Goal: Find specific page/section: Find specific page/section

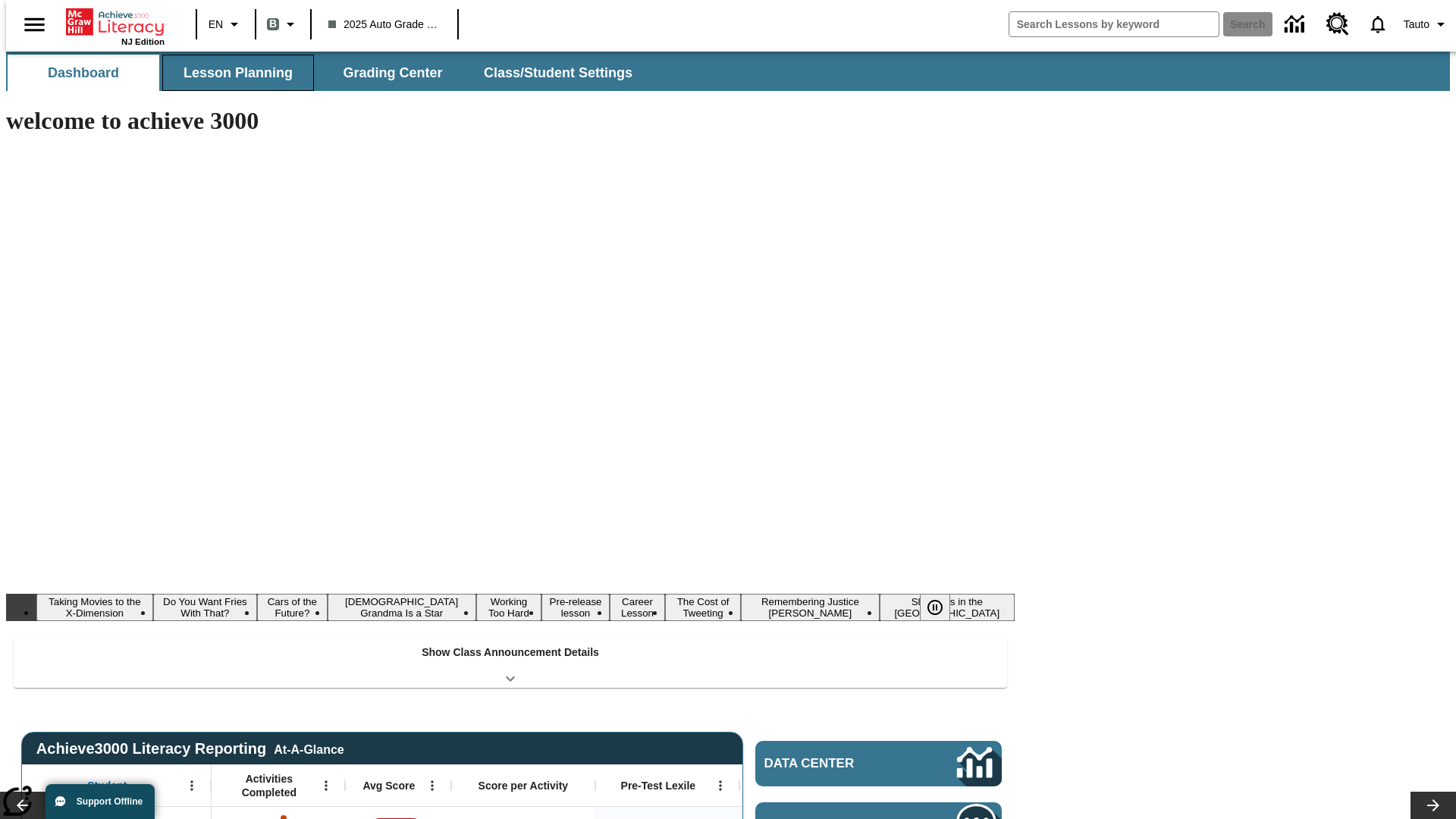
click at [232, 73] on button "Lesson Planning" at bounding box center [239, 73] width 152 height 36
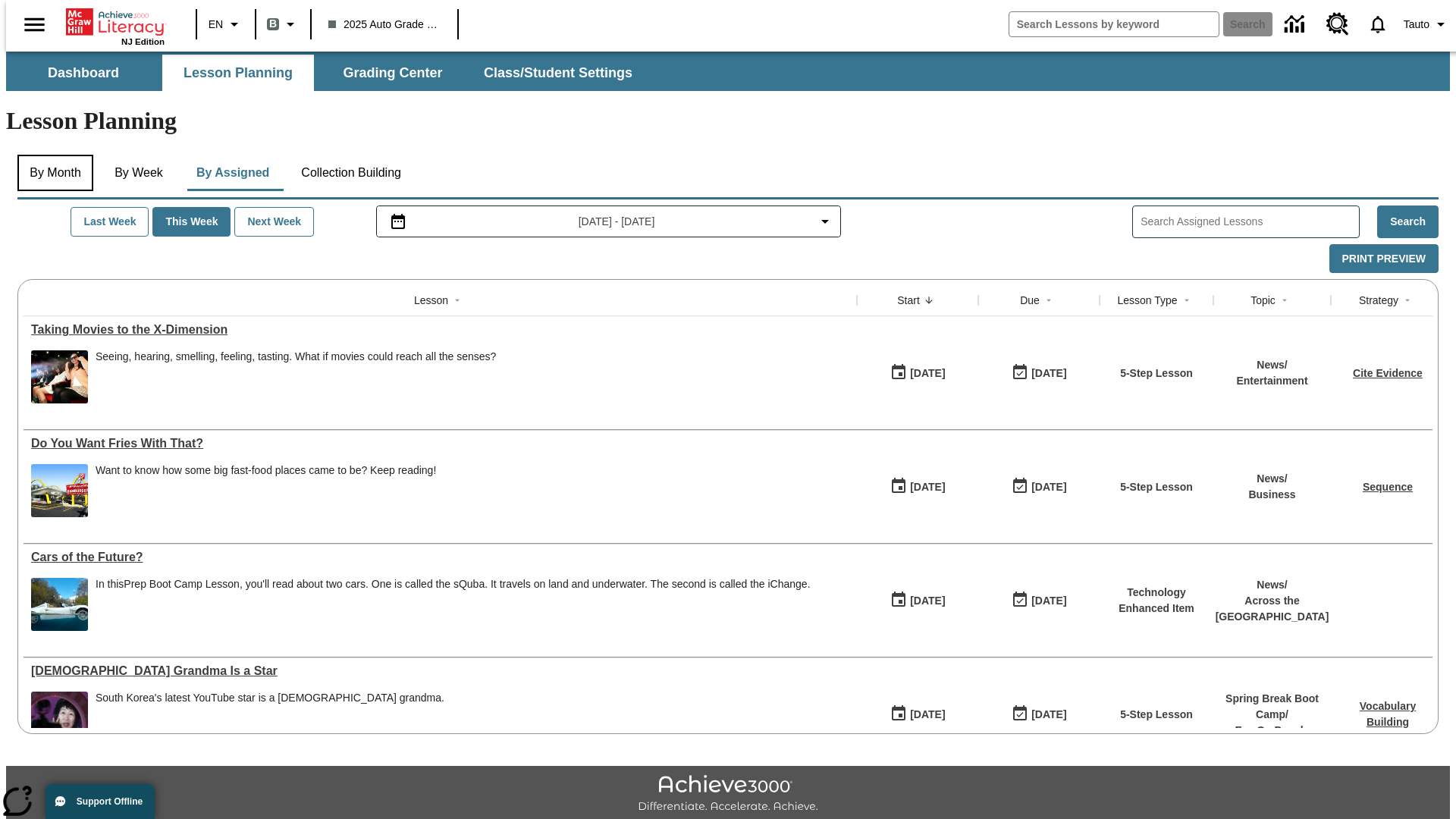
click at [51, 154] on button "By Month" at bounding box center [55, 173] width 76 height 36
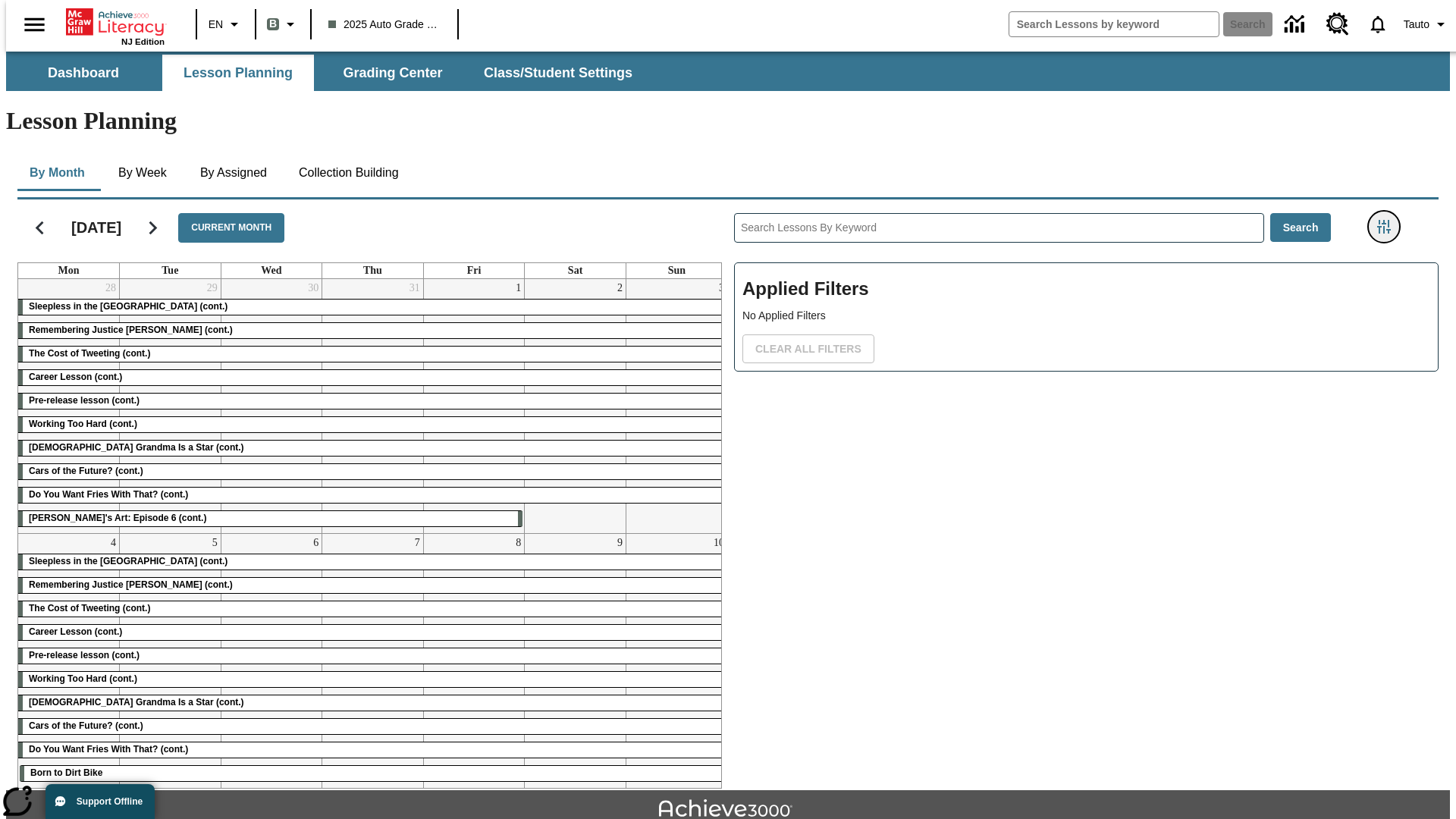
click at [1388, 220] on icon "Filters Side menu" at bounding box center [1383, 226] width 14 height 14
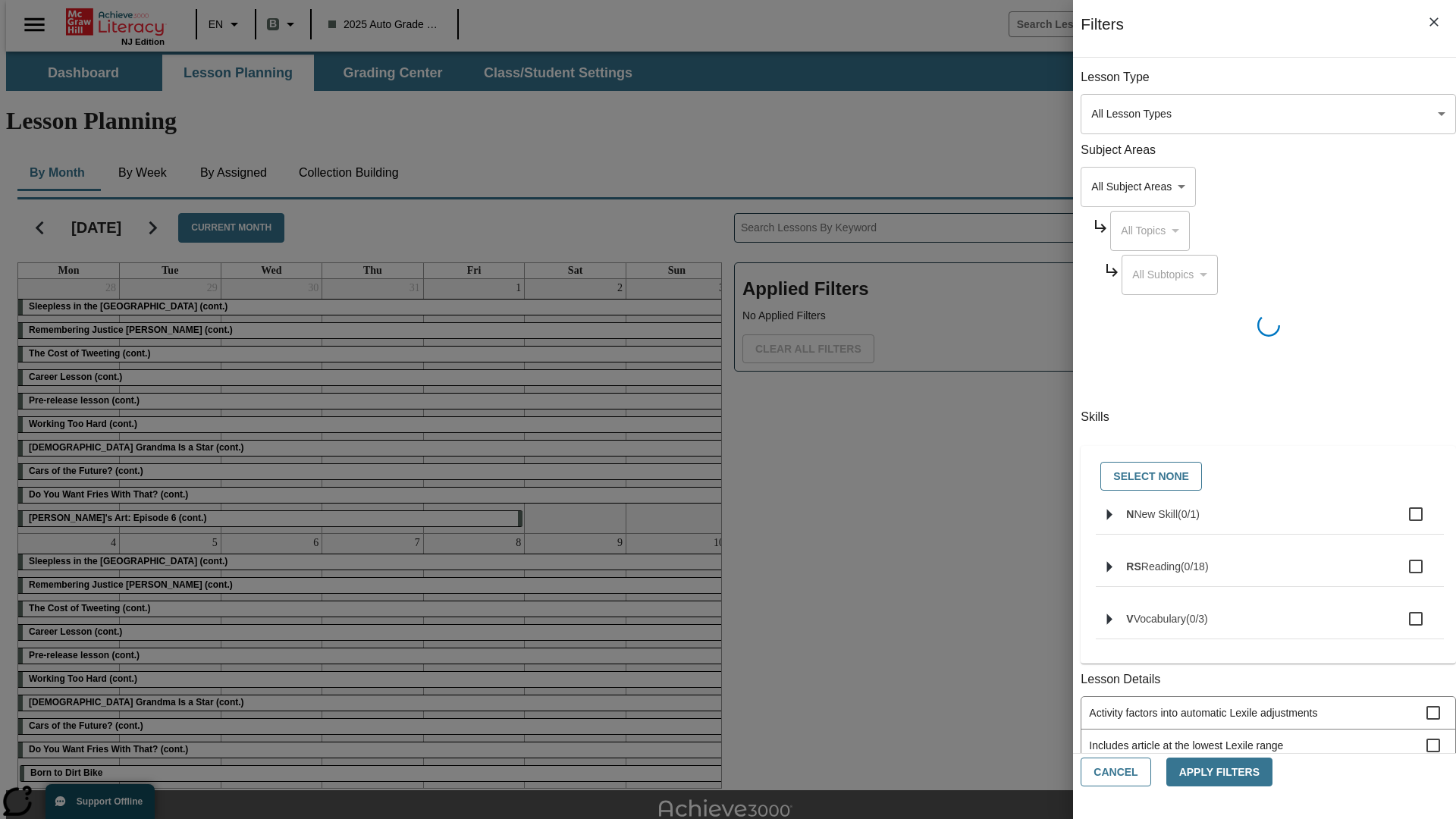
click at [1092, 538] on body "Skip to main content NJ Edition EN B 2025 Auto Grade 1 B Search 0 Tauto Dashboa…" at bounding box center [727, 469] width 1444 height 836
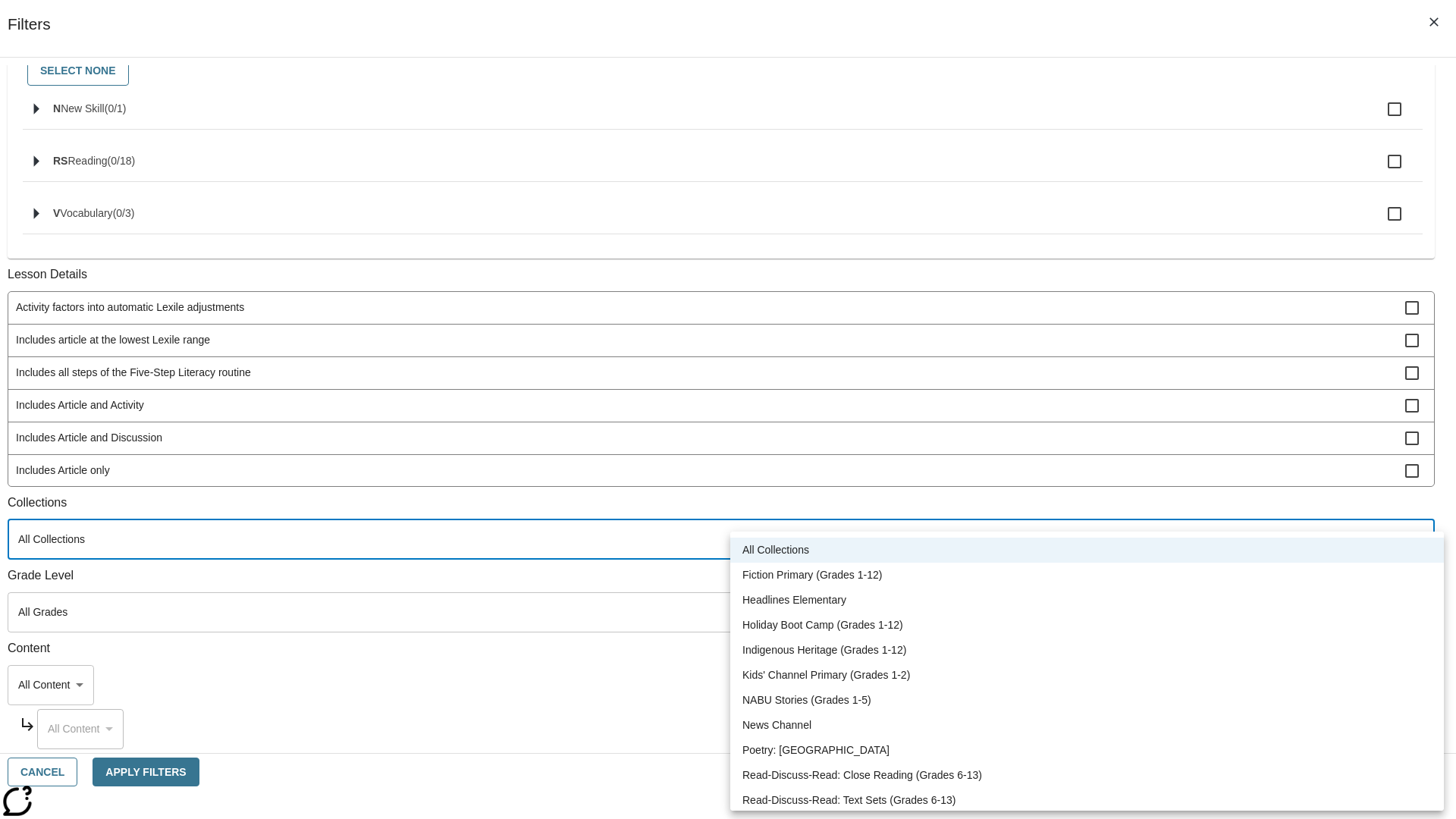
scroll to position [631, 0]
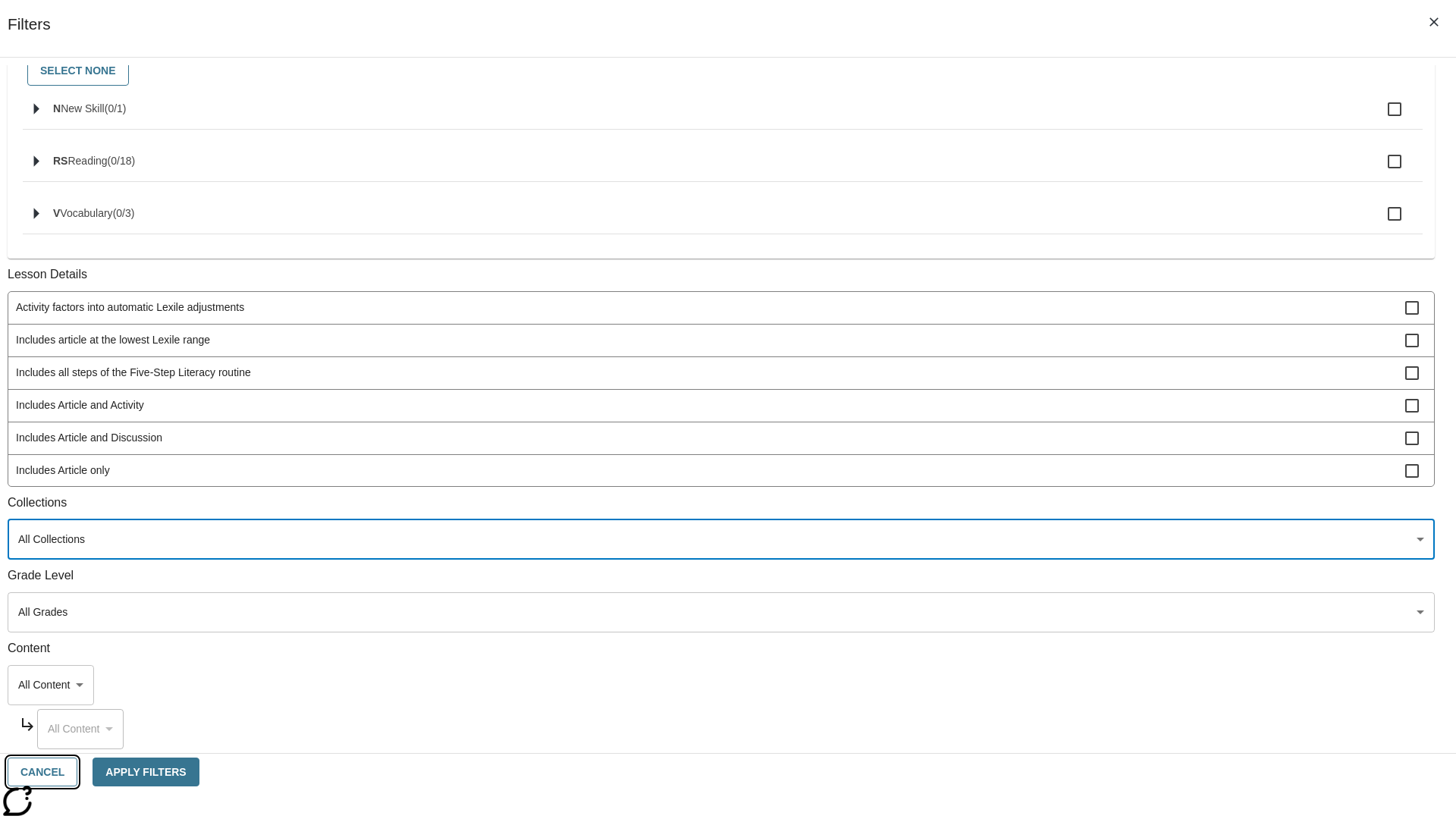
click at [78, 772] on button "Cancel" at bounding box center [42, 773] width 70 height 30
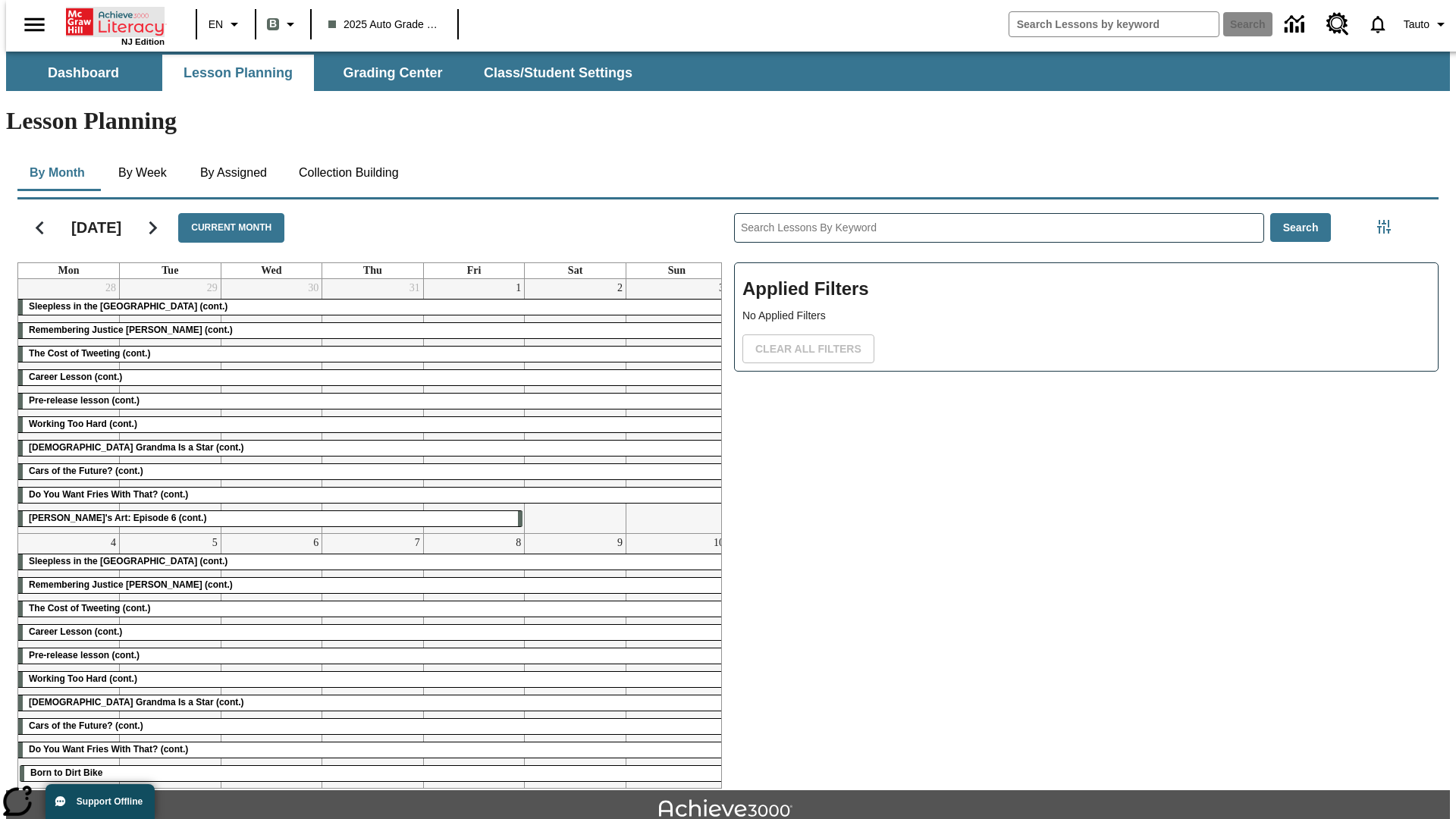
click at [109, 21] on icon "Home" at bounding box center [116, 21] width 101 height 31
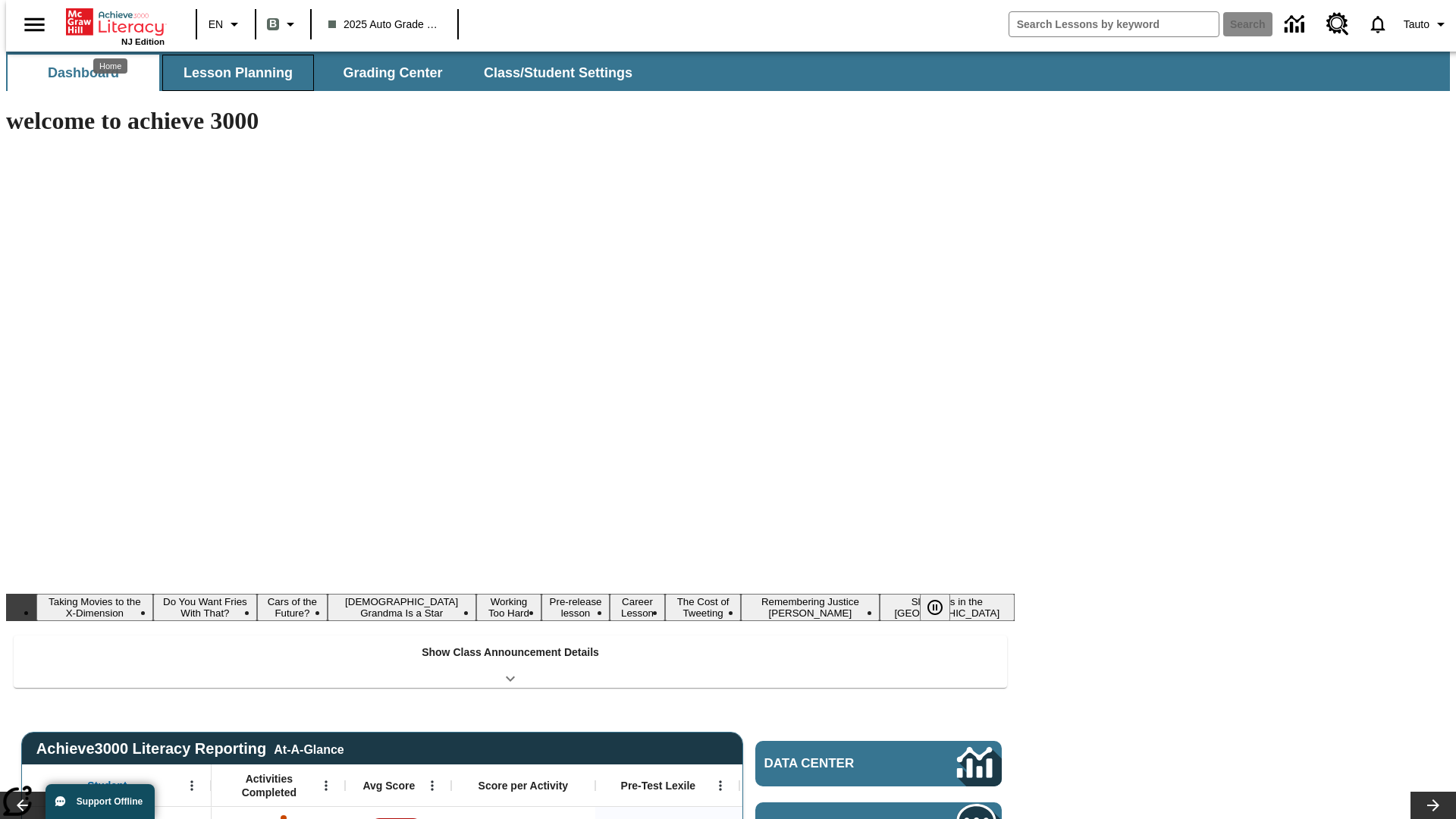
click at [232, 73] on button "Lesson Planning" at bounding box center [239, 73] width 152 height 36
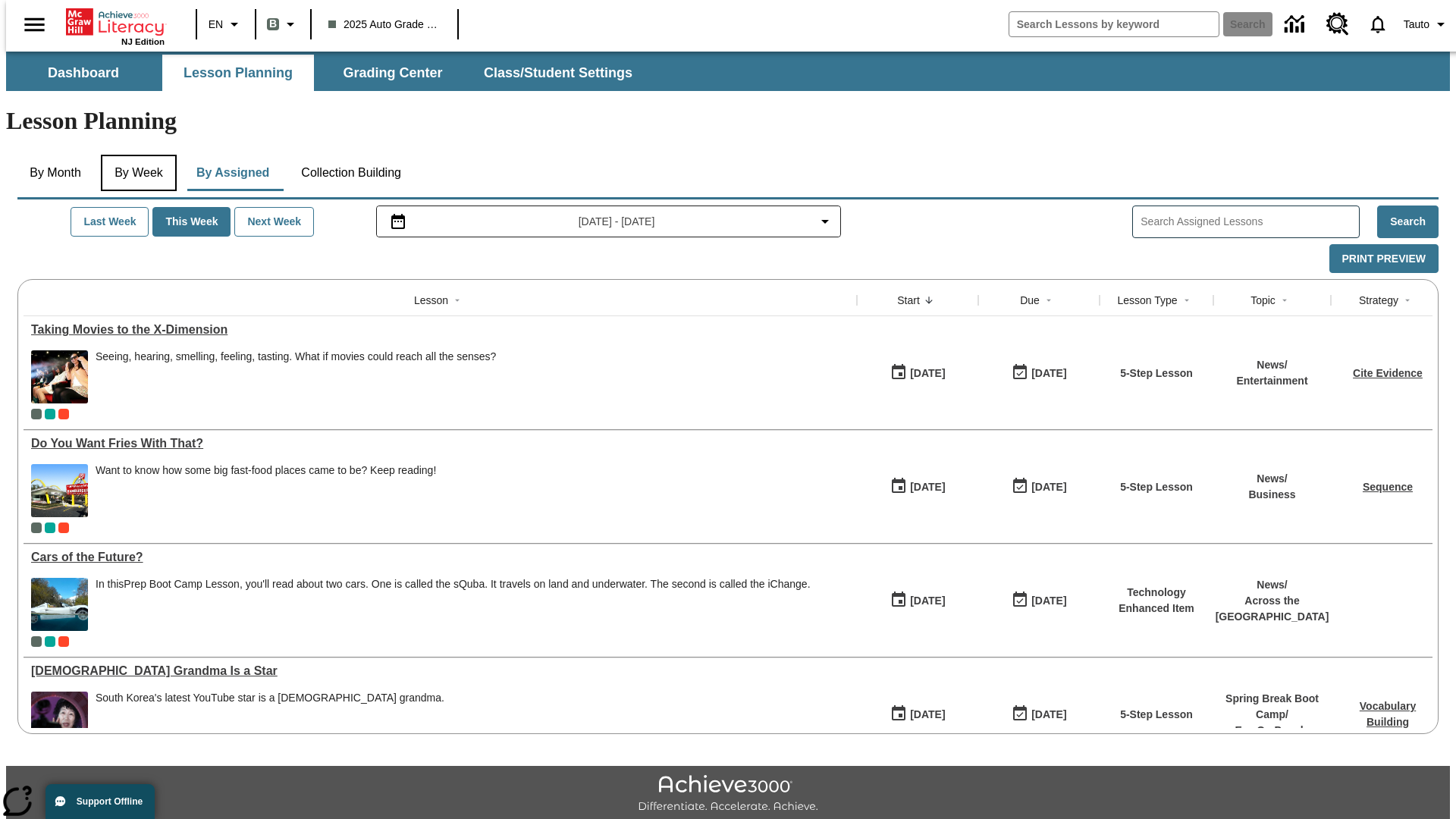
click at [135, 154] on button "By Week" at bounding box center [139, 173] width 76 height 36
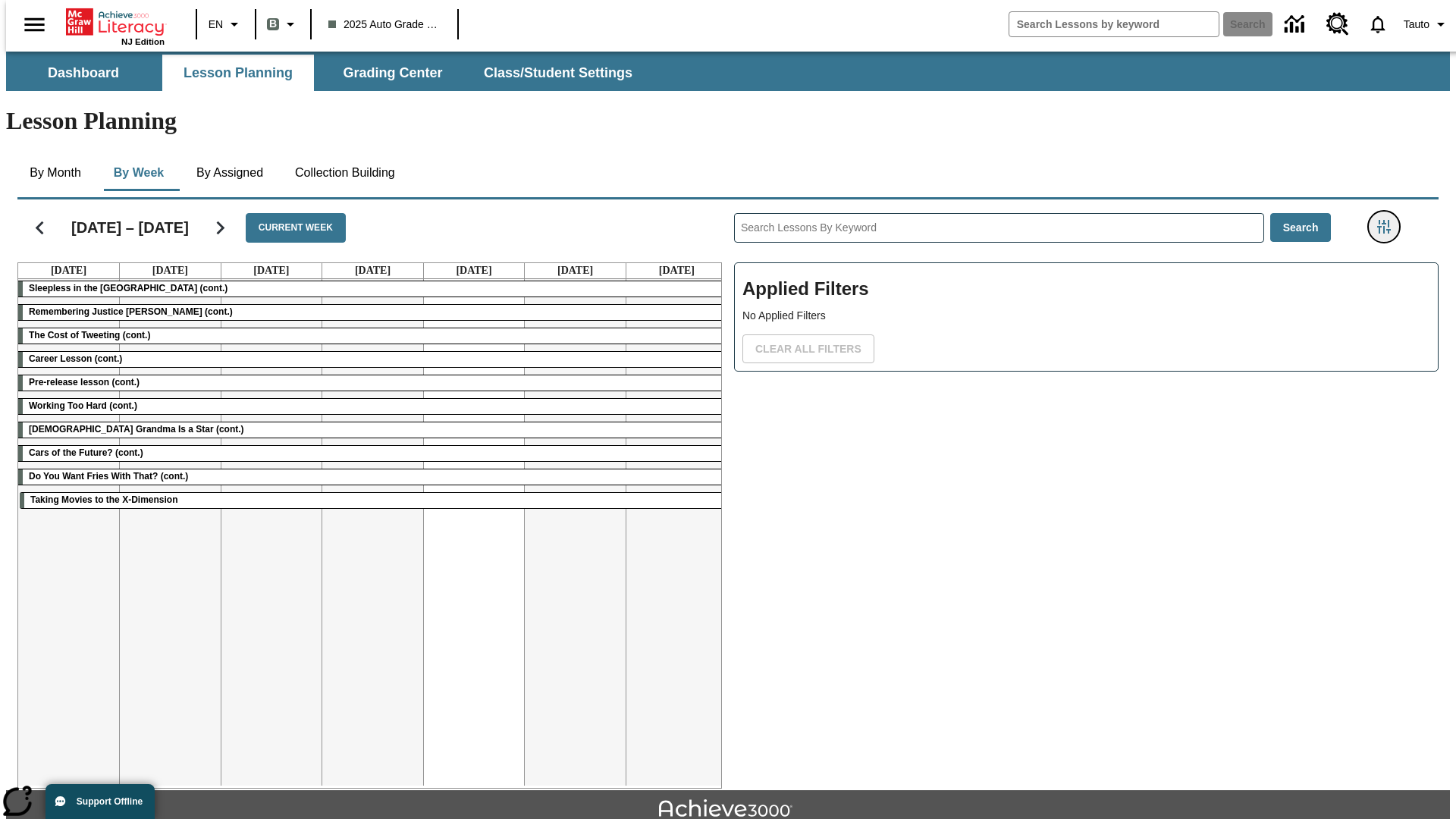
click at [1388, 220] on icon "Filters Side menu" at bounding box center [1383, 226] width 14 height 14
